Goal: Check status

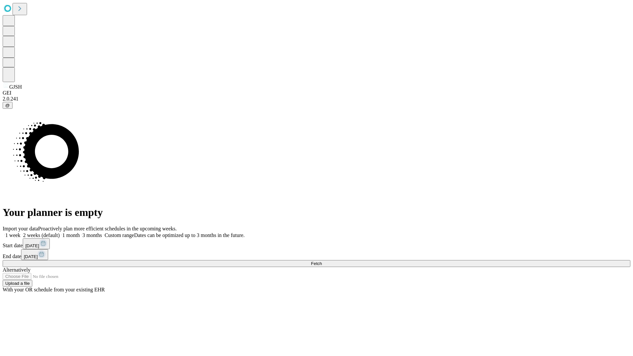
click at [322, 261] on span "Fetch" at bounding box center [316, 263] width 11 height 5
